Goal: Task Accomplishment & Management: Use online tool/utility

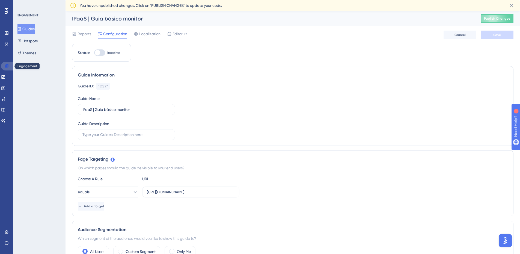
click at [10, 68] on link at bounding box center [7, 66] width 13 height 9
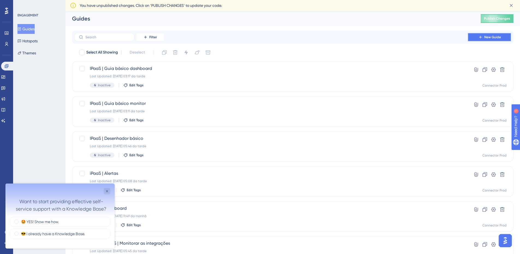
click at [491, 37] on span "New Guide" at bounding box center [492, 37] width 17 height 4
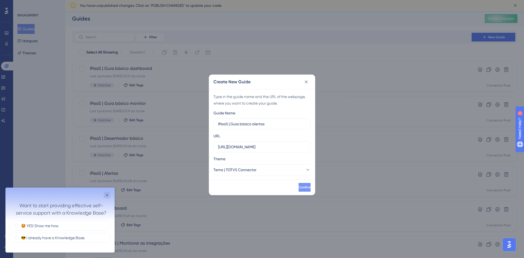
type input "IPaaS | Guia básico alertas"
click at [298, 185] on span "Confirm" at bounding box center [304, 187] width 12 height 4
